Goal: Task Accomplishment & Management: Use online tool/utility

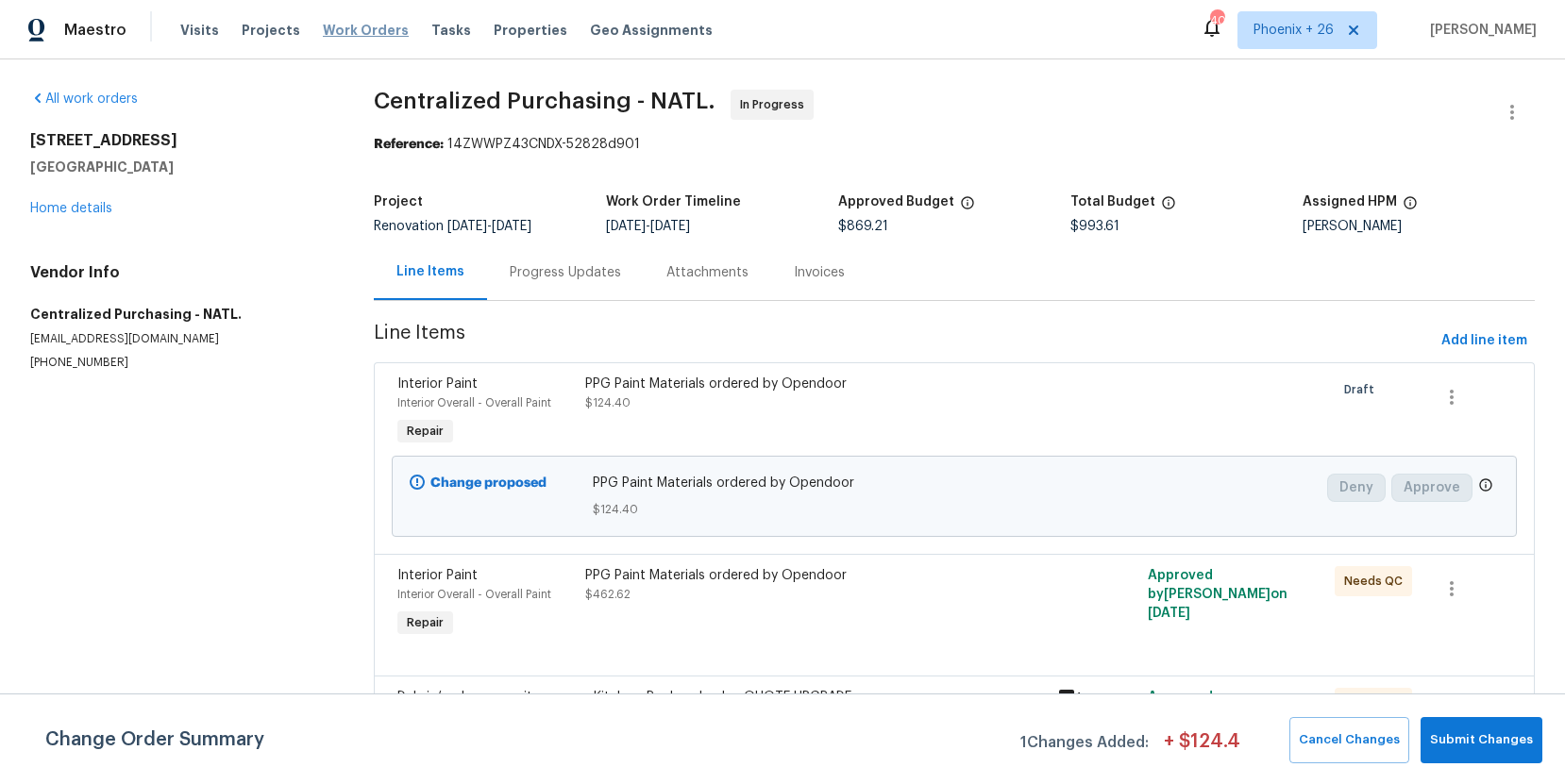
drag, startPoint x: 372, startPoint y: 31, endPoint x: 384, endPoint y: 32, distance: 12.0
click at [372, 31] on span "Work Orders" at bounding box center [365, 30] width 86 height 19
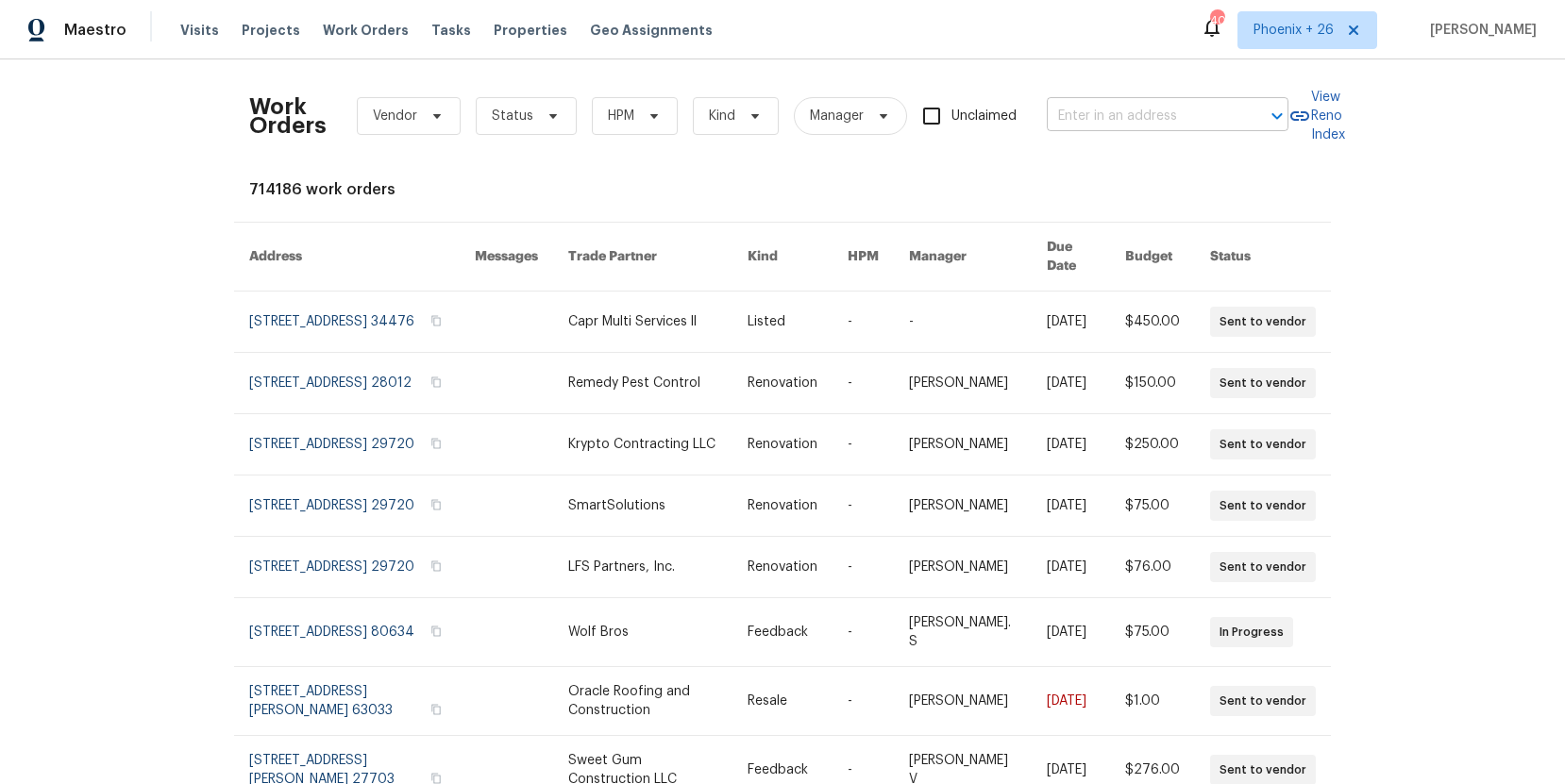
click at [1175, 124] on input "text" at bounding box center [1141, 116] width 189 height 29
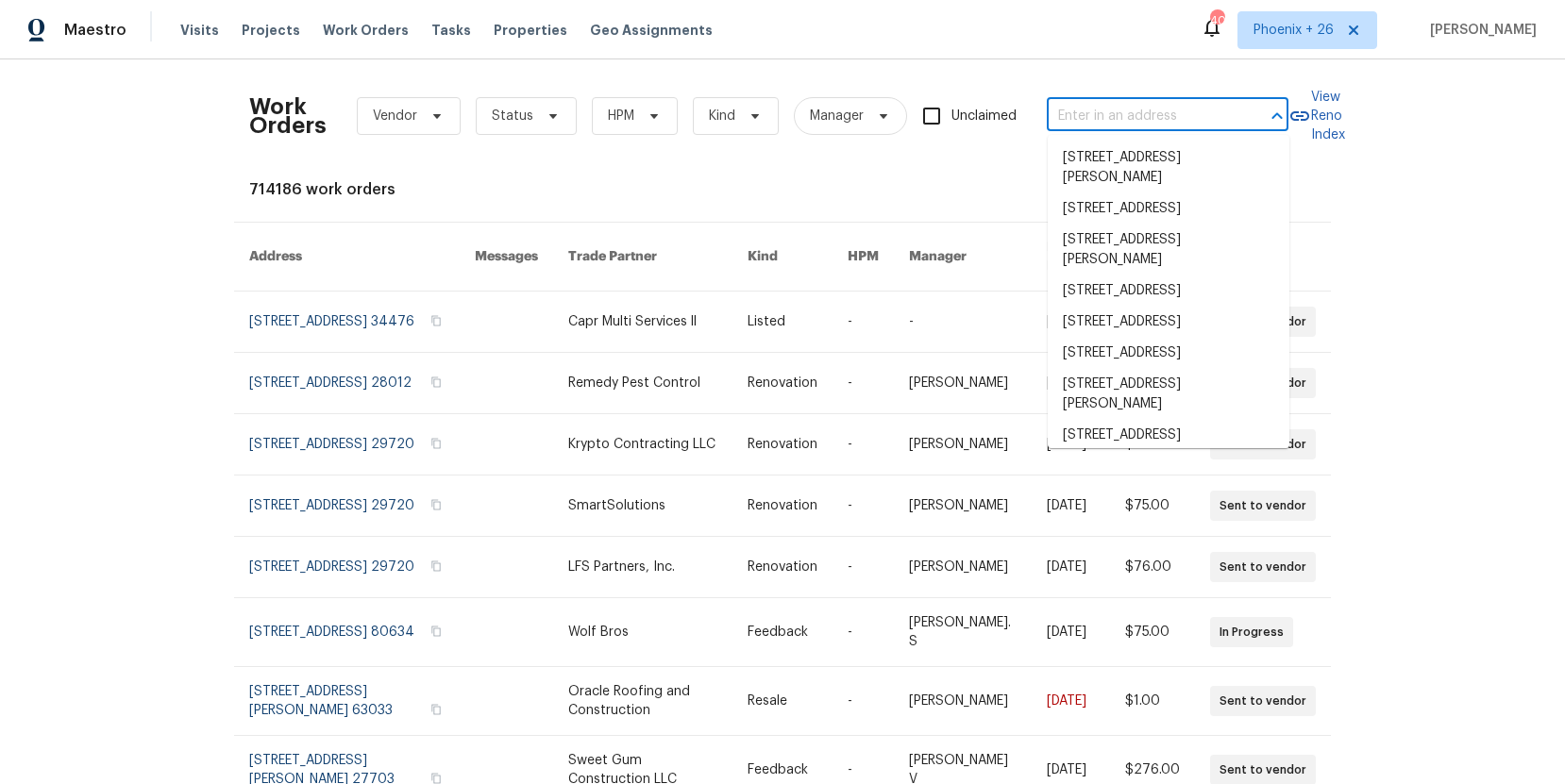
paste input "[STREET_ADDRESS]"
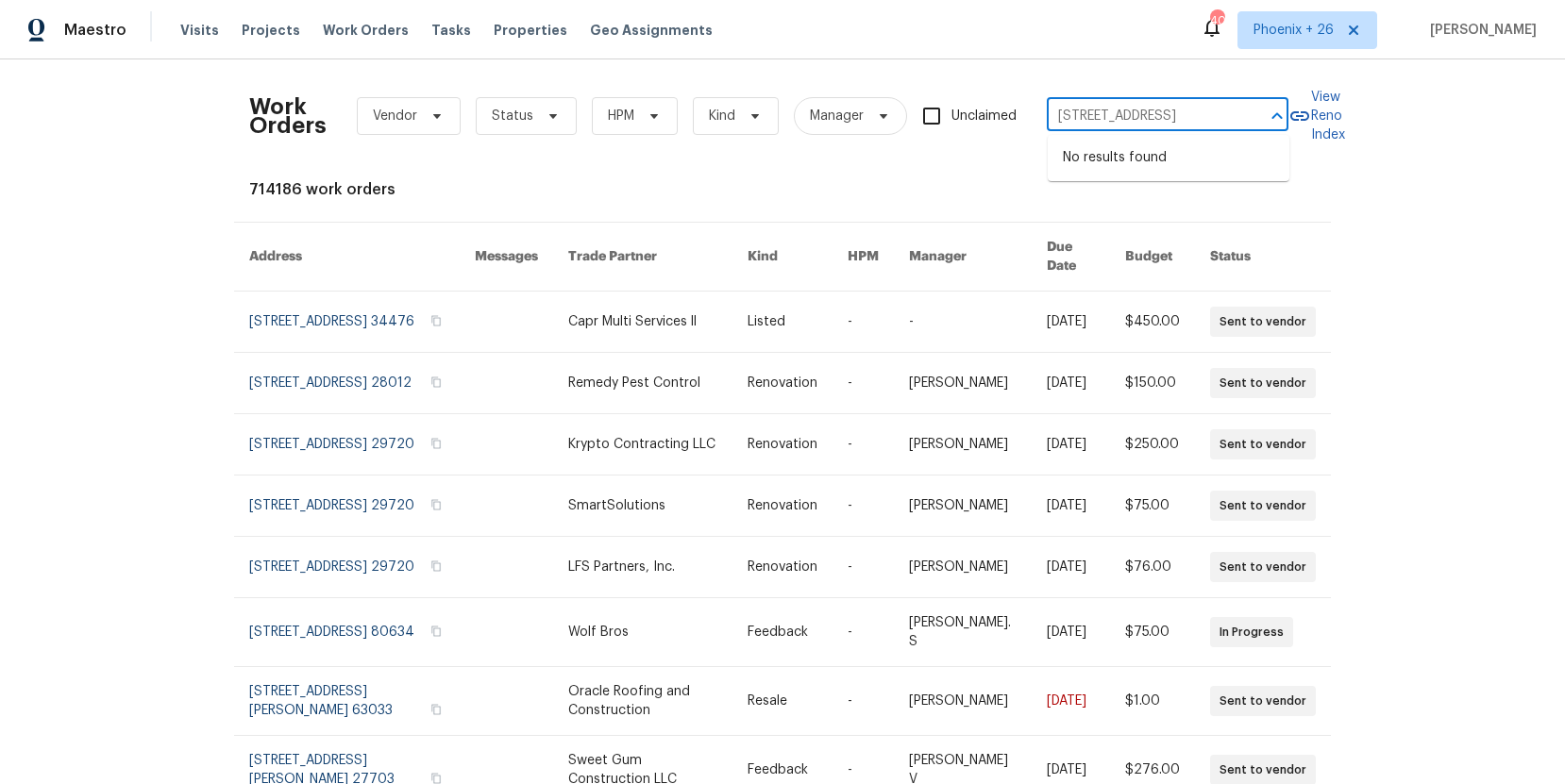
click at [1089, 106] on input "[STREET_ADDRESS]" at bounding box center [1141, 116] width 189 height 29
drag, startPoint x: 1085, startPoint y: 118, endPoint x: 1297, endPoint y: 106, distance: 212.3
click at [1297, 106] on div "Work Orders Vendor Status HPM Kind Manager Unclaimed [STREET_ADDRESS] ​ View Re…" at bounding box center [782, 116] width 1067 height 83
type input "[STREET_ADDRESS]"
drag, startPoint x: 1226, startPoint y: 83, endPoint x: 1094, endPoint y: 129, distance: 139.8
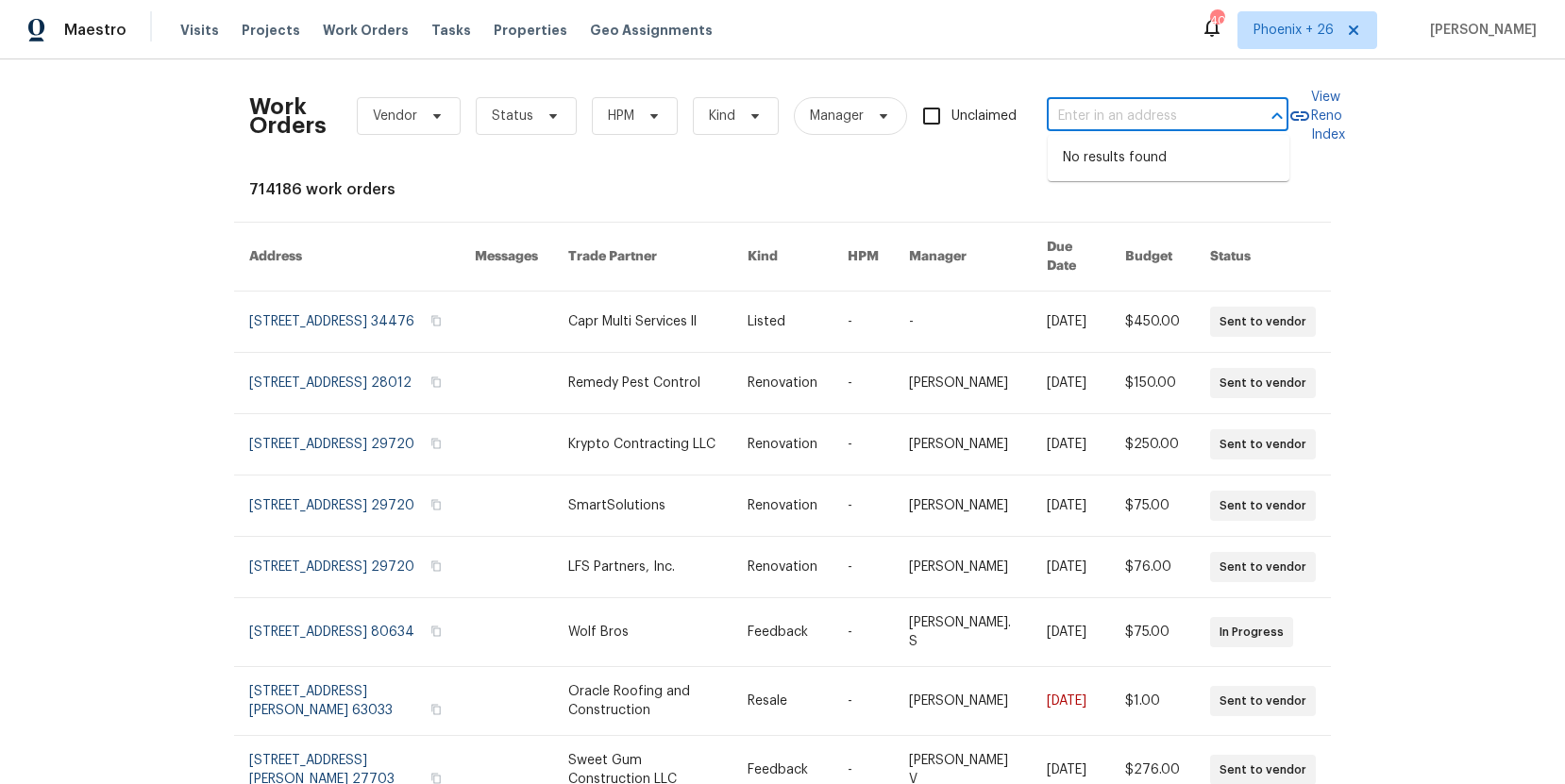
click at [1224, 84] on div "Work Orders Vendor Status HPM Kind Manager Unclaimed ​" at bounding box center [769, 116] width 1040 height 83
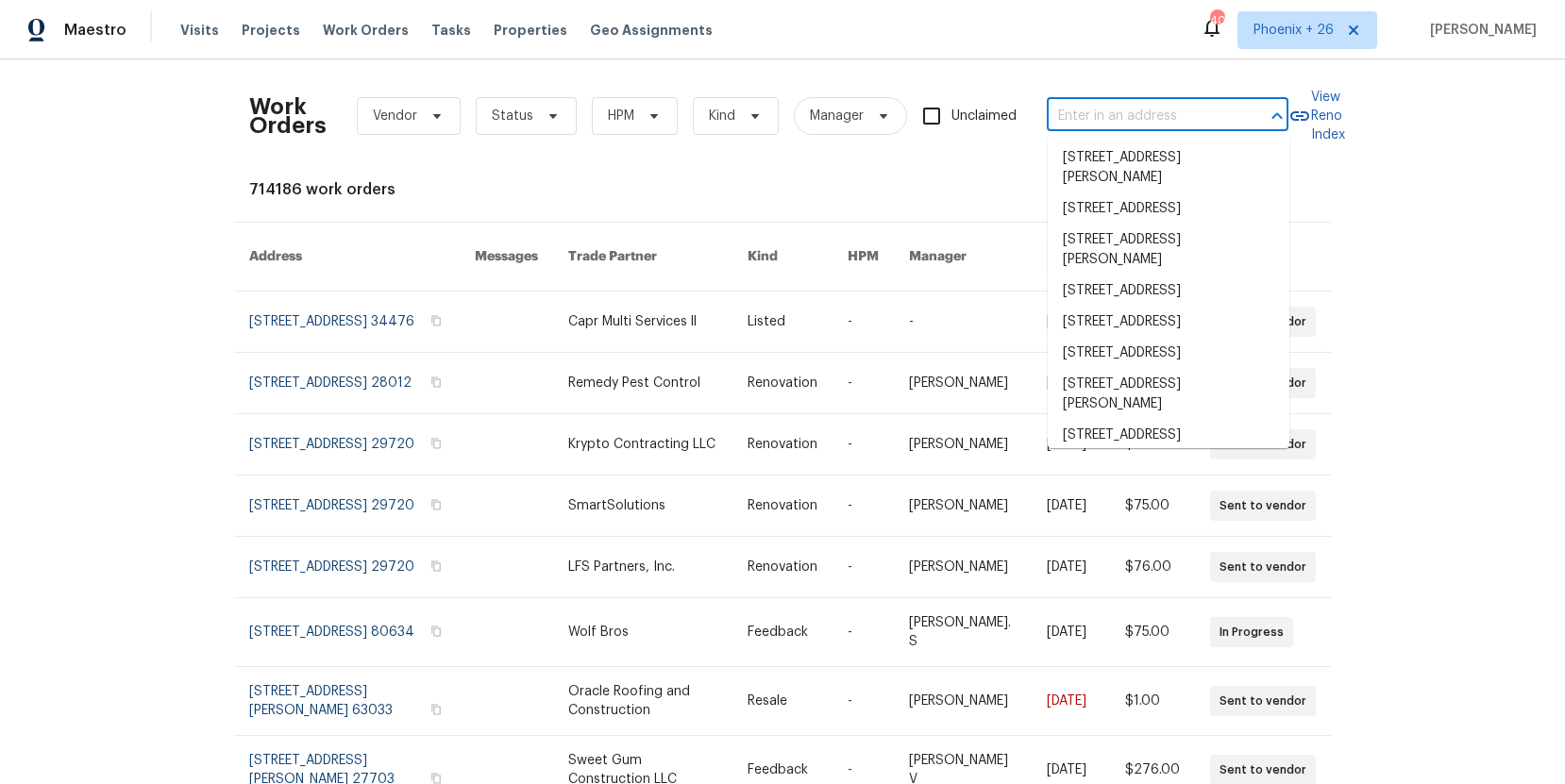
click at [1100, 113] on input "text" at bounding box center [1141, 116] width 189 height 29
paste input "[STREET_ADDRESS]"
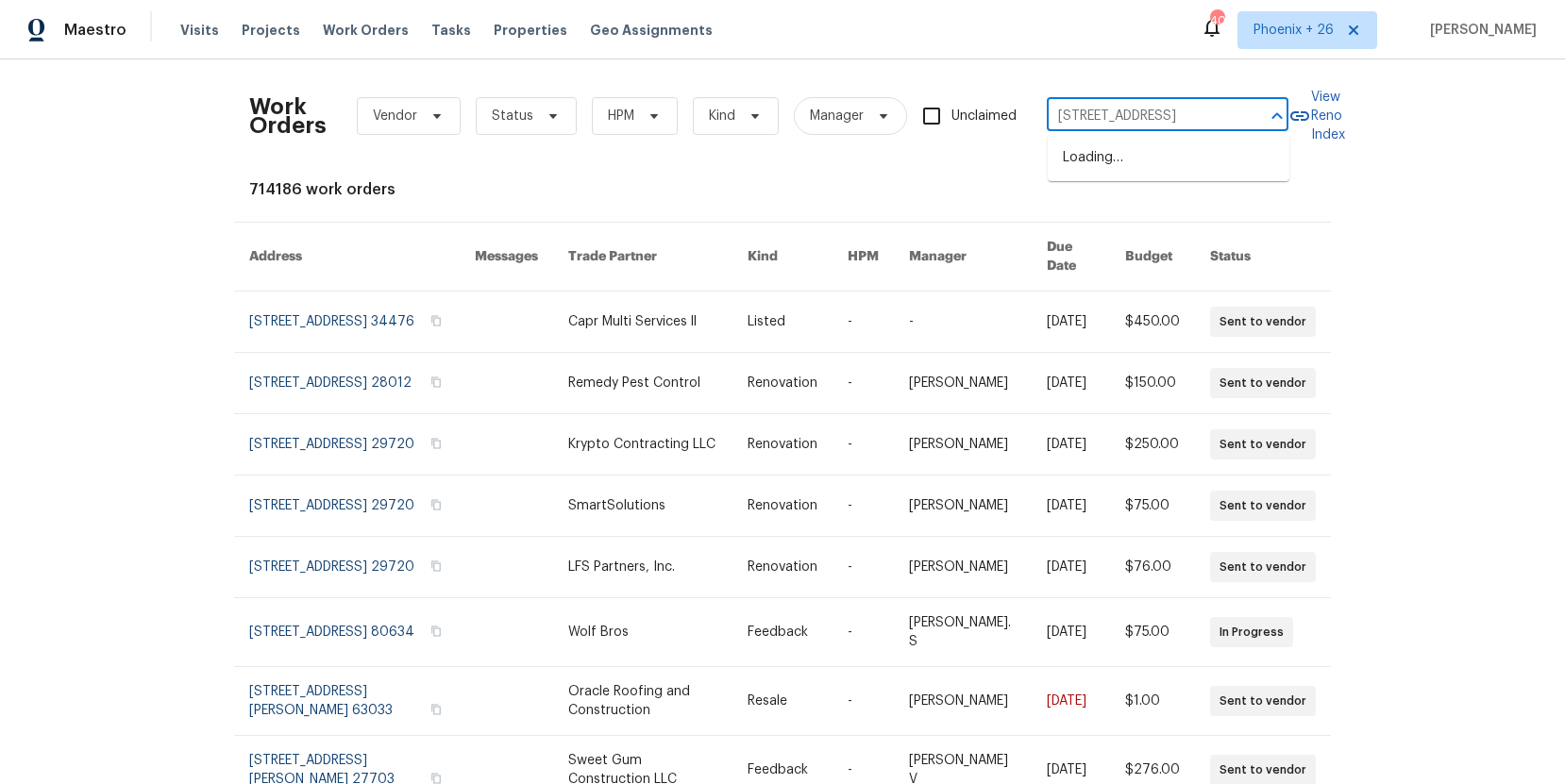
scroll to position [0, 82]
drag, startPoint x: 1082, startPoint y: 115, endPoint x: 1251, endPoint y: 109, distance: 169.1
click at [1251, 109] on div "[STREET_ADDRESS] ​" at bounding box center [1167, 116] width 241 height 29
type input "34185 Pinnat"
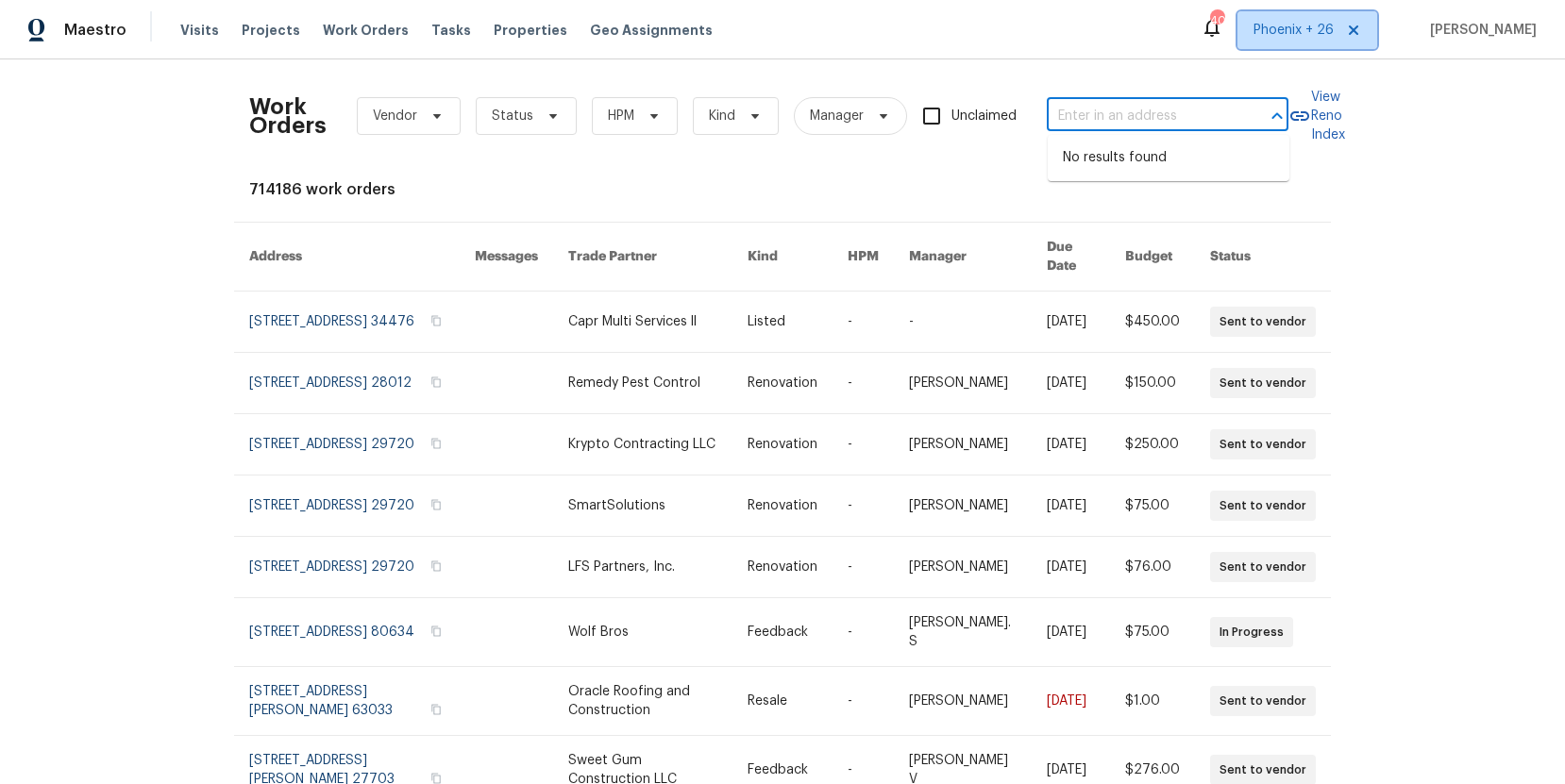
click at [1258, 20] on span "Phoenix + 26" at bounding box center [1307, 30] width 140 height 38
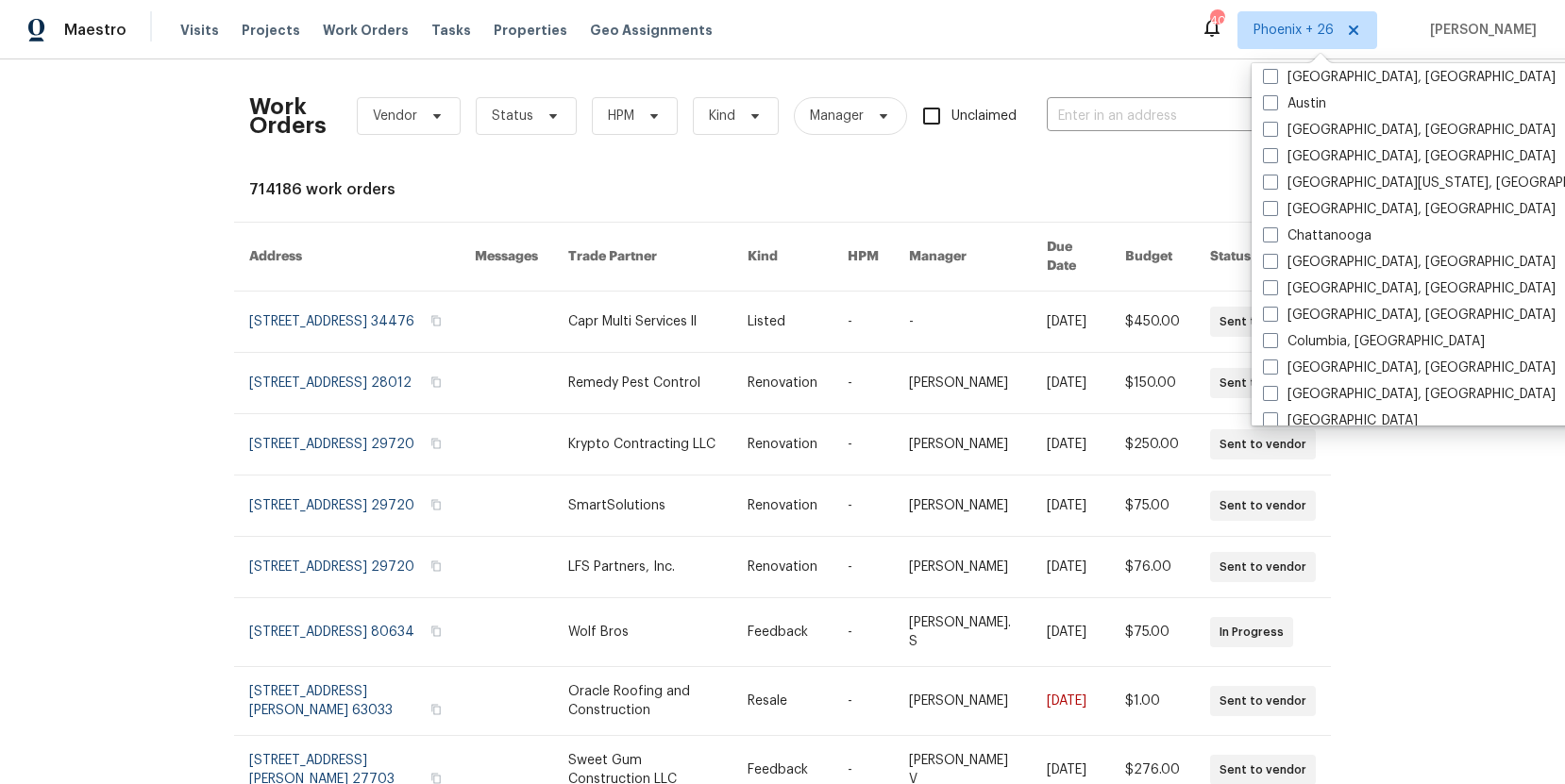
scroll to position [1264, 0]
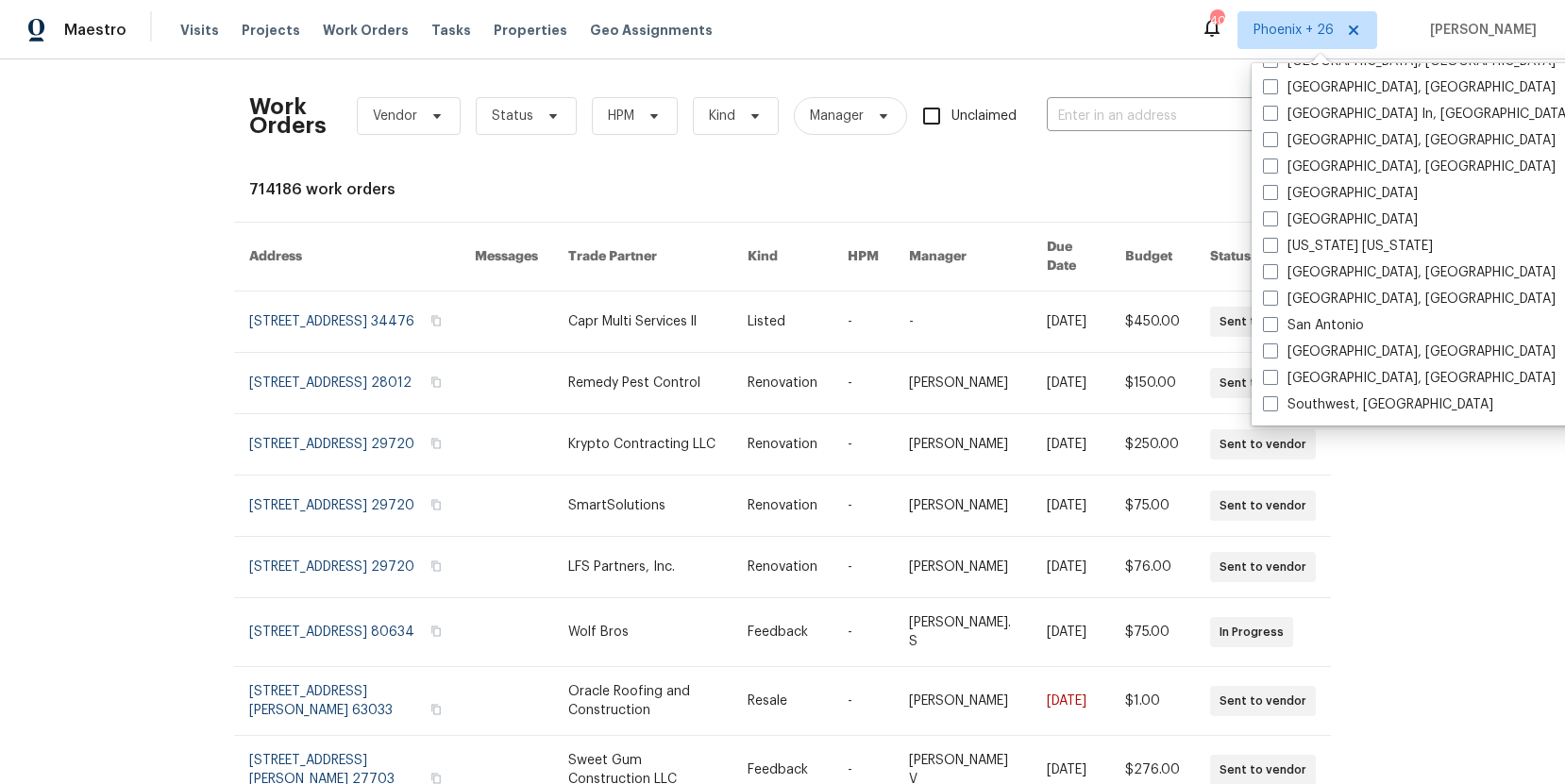
click at [1121, 89] on div "Work Orders Vendor Status HPM Kind Manager Unclaimed ​" at bounding box center [769, 116] width 1040 height 83
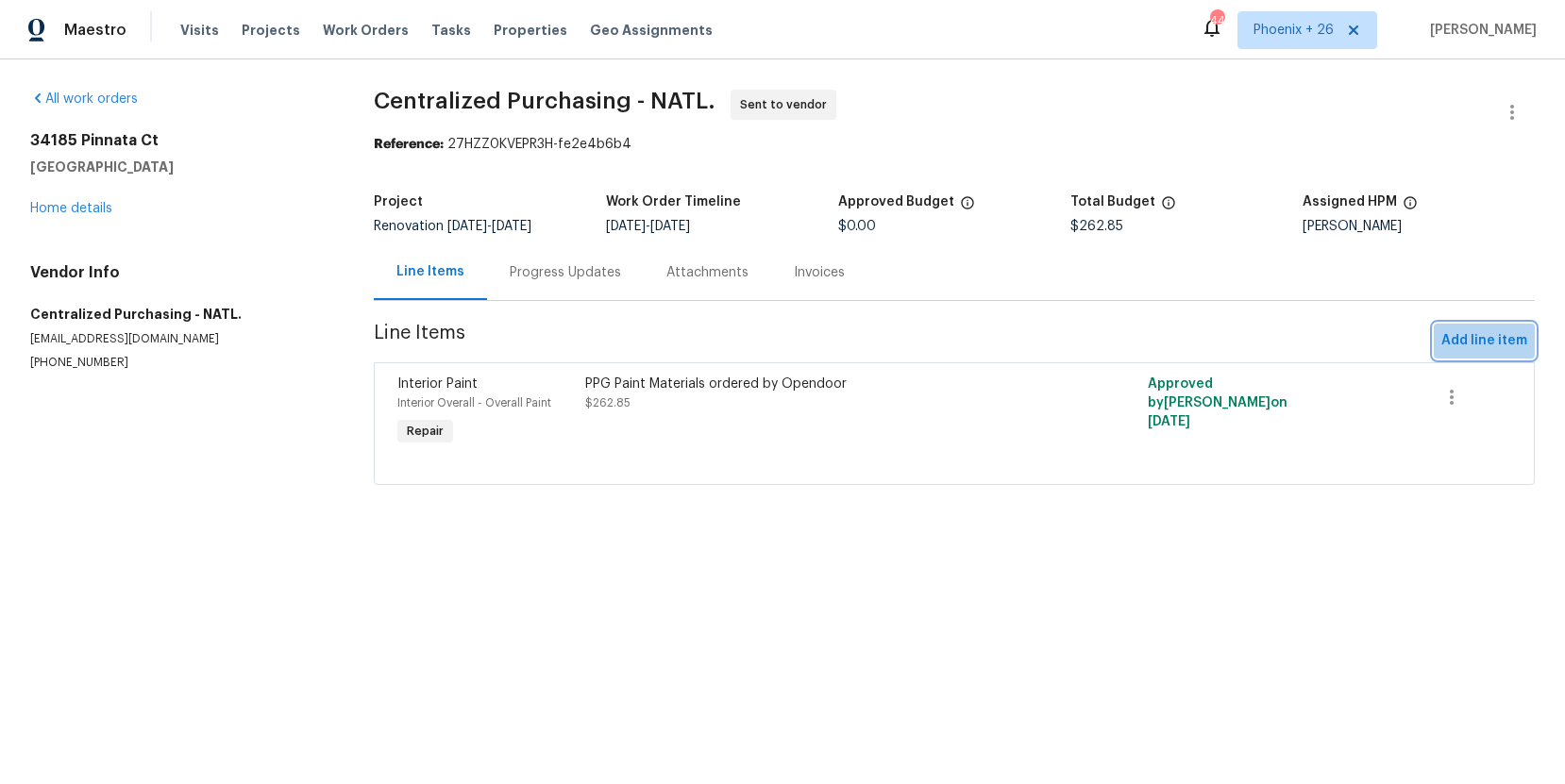
click at [1518, 347] on span "Add line item" at bounding box center [1485, 341] width 86 height 24
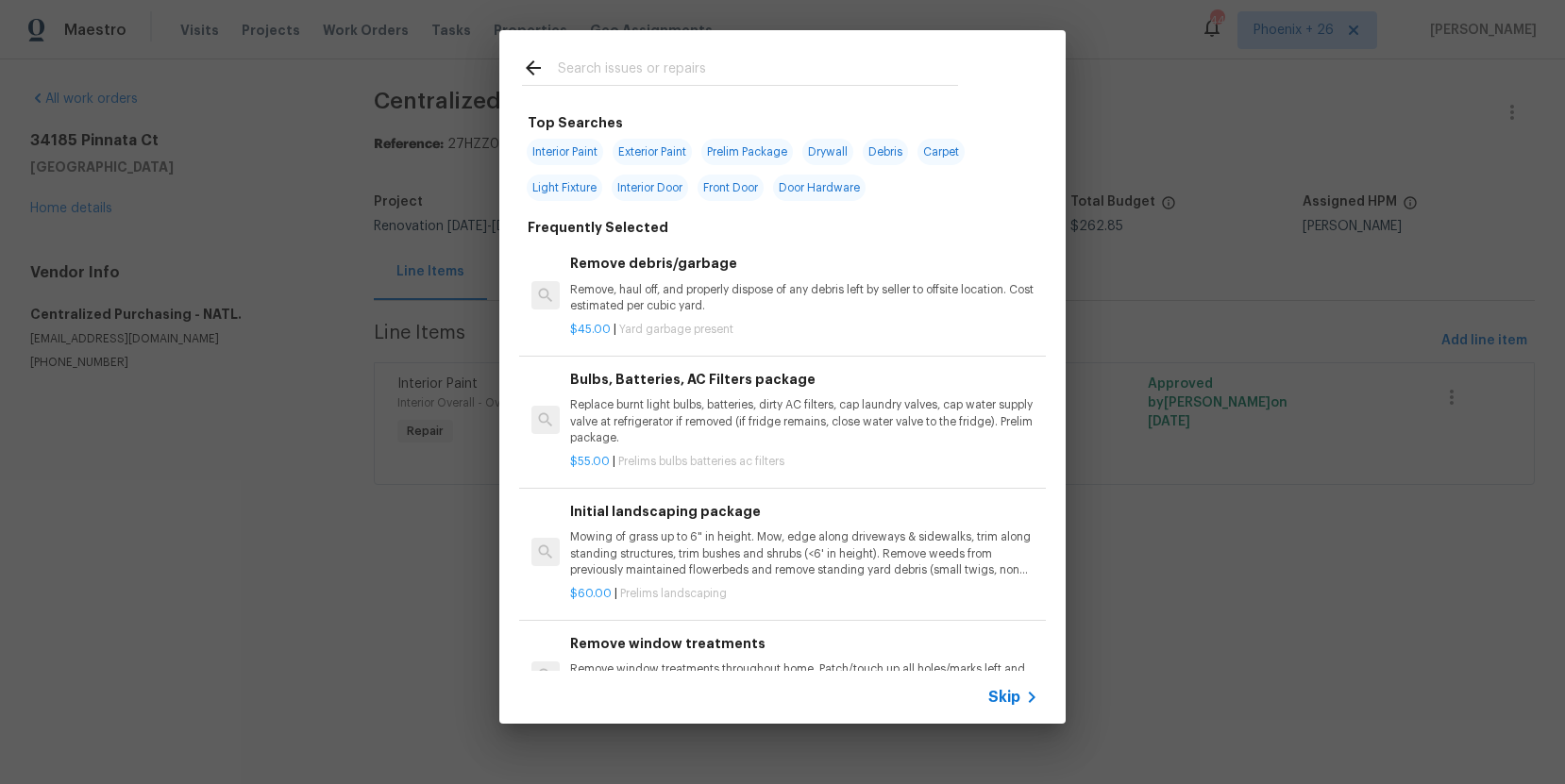
click at [564, 76] on input "text" at bounding box center [758, 70] width 400 height 29
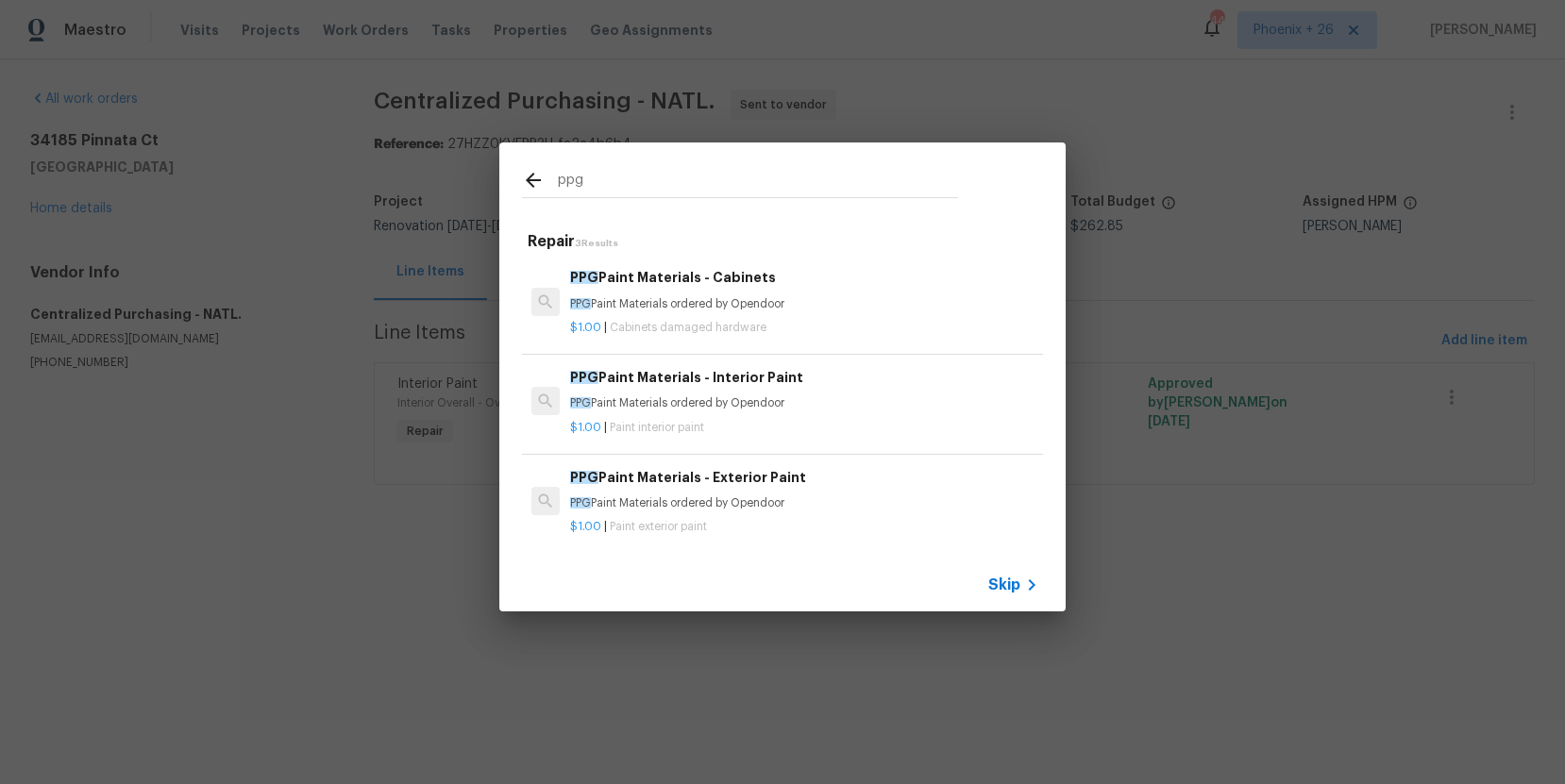
type input "ppg"
click at [752, 405] on p "PPG Paint Materials ordered by Opendoor" at bounding box center [804, 403] width 469 height 16
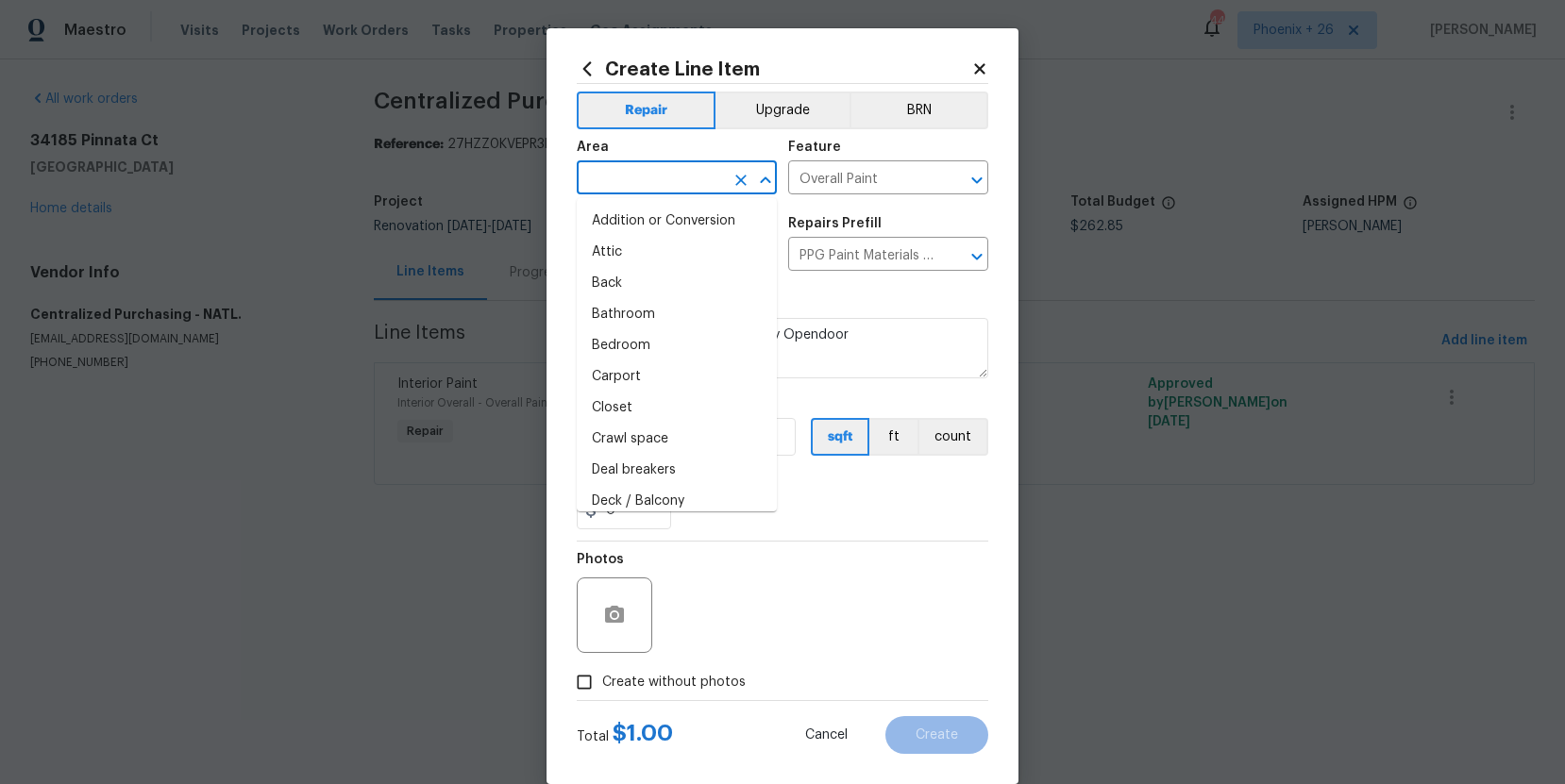
click at [635, 190] on input "text" at bounding box center [650, 179] width 147 height 29
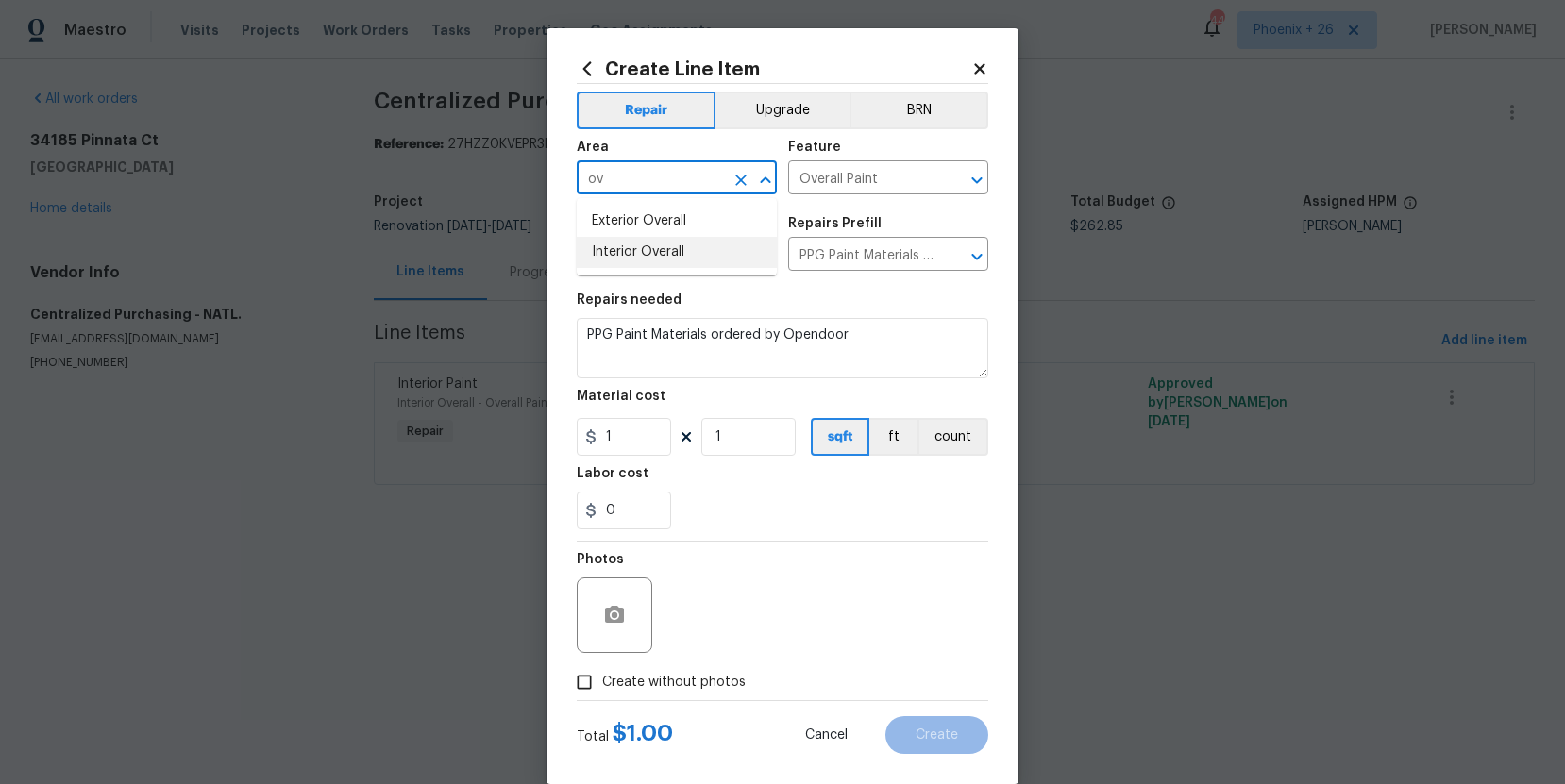
click at [639, 242] on li "Interior Overall" at bounding box center [677, 252] width 201 height 31
type input "Interior Overall"
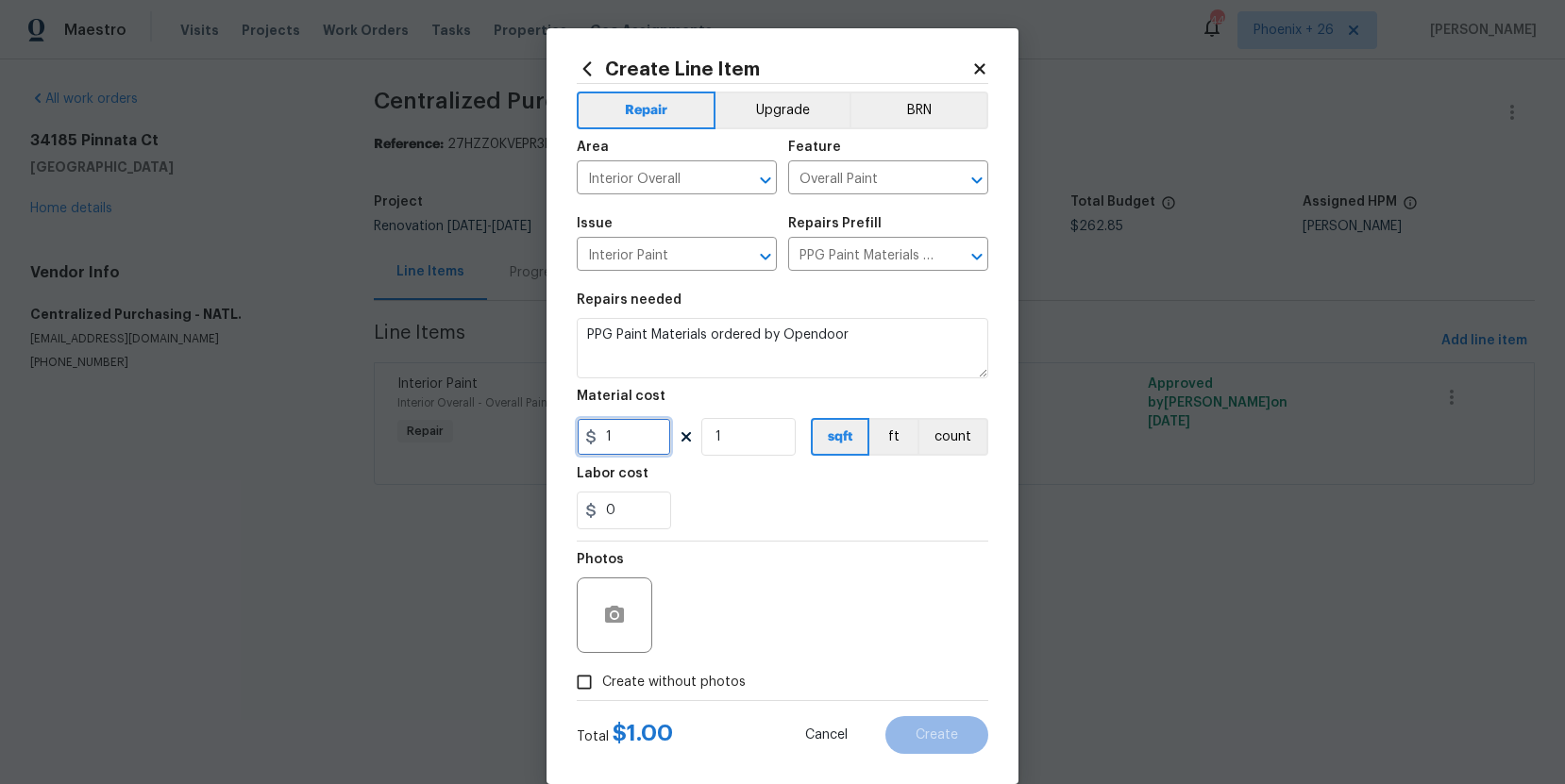
click at [640, 430] on input "1" at bounding box center [624, 437] width 94 height 38
drag, startPoint x: 603, startPoint y: 428, endPoint x: 593, endPoint y: 427, distance: 10.0
click at [594, 427] on input "1" at bounding box center [624, 437] width 94 height 38
type input "78.79"
click at [694, 667] on label "Create without photos" at bounding box center [655, 682] width 180 height 36
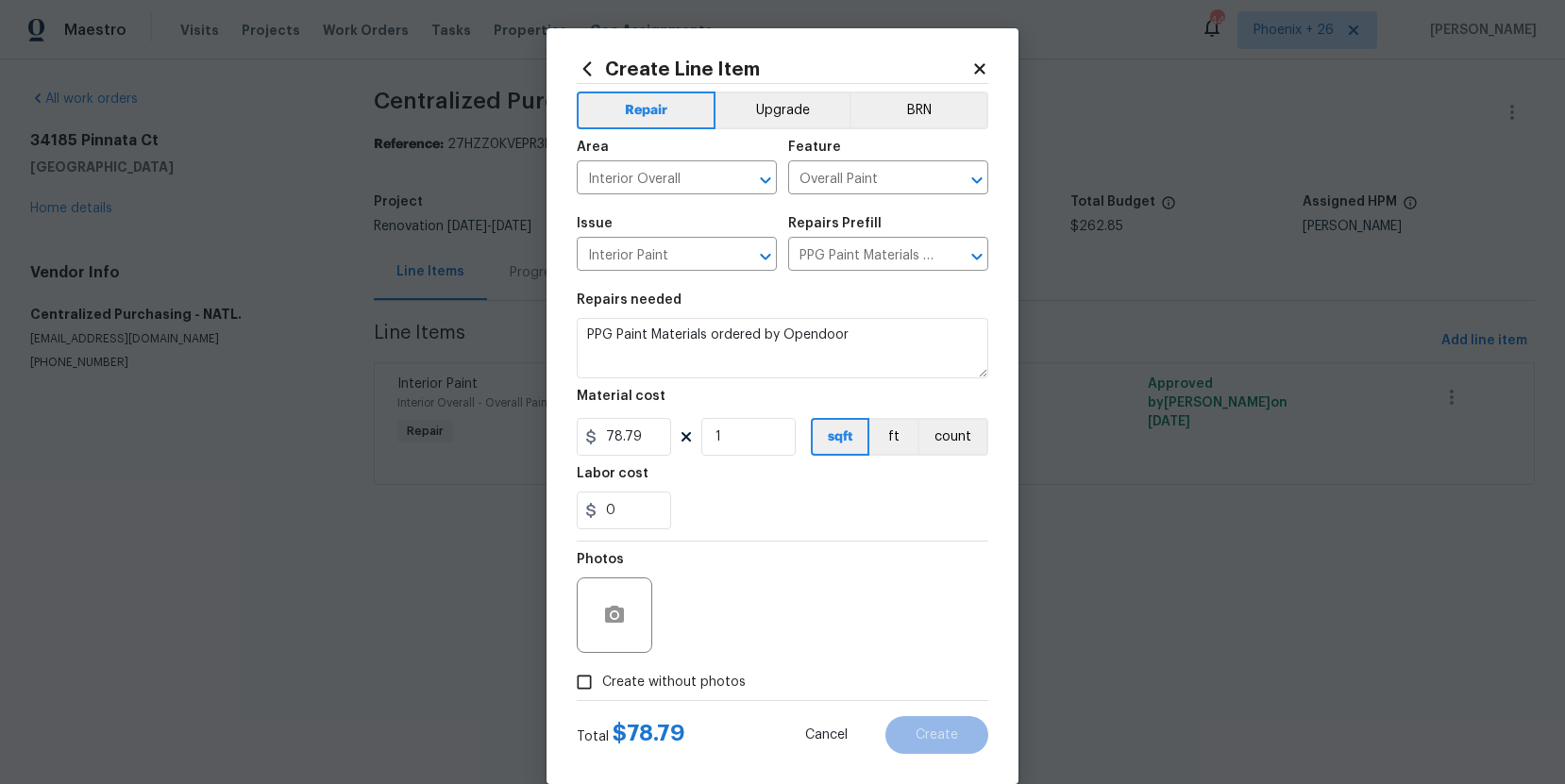
click at [603, 667] on input "Create without photos" at bounding box center [584, 682] width 36 height 36
checkbox input "true"
type textarea "NA"
click at [958, 726] on button "Create" at bounding box center [937, 735] width 103 height 38
